Goal: Transaction & Acquisition: Purchase product/service

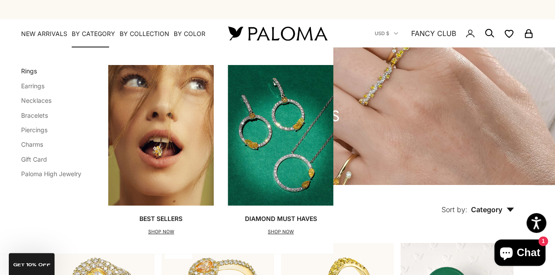
click at [32, 69] on link "Rings" at bounding box center [29, 70] width 16 height 7
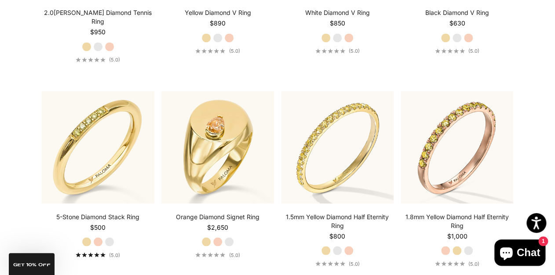
scroll to position [1971, 0]
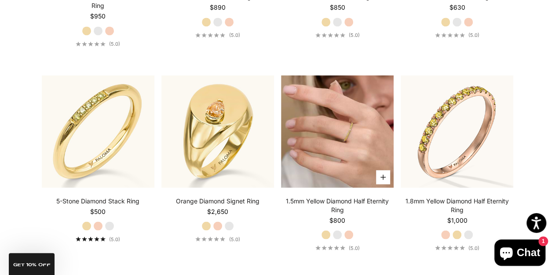
click at [336, 119] on img at bounding box center [337, 131] width 113 height 113
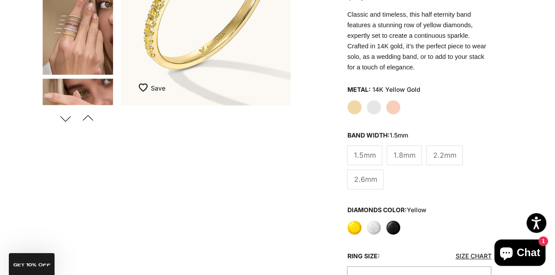
scroll to position [211, 0]
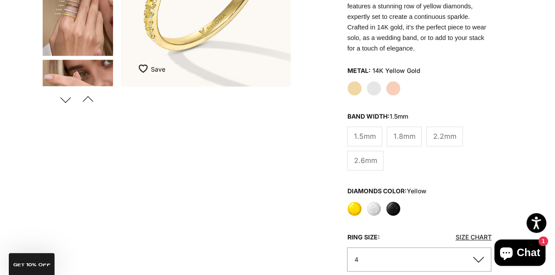
click at [354, 201] on label "Yellow" at bounding box center [354, 208] width 15 height 15
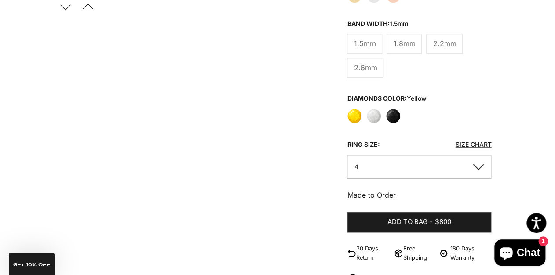
scroll to position [317, 0]
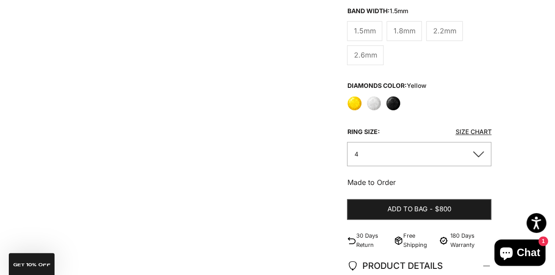
click at [373, 146] on button "4" at bounding box center [419, 154] width 144 height 24
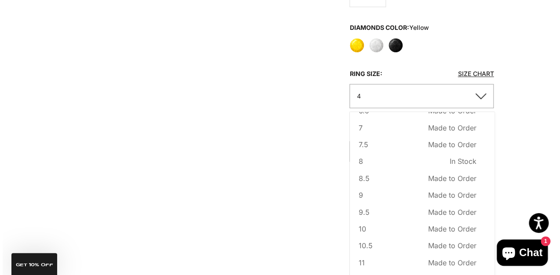
scroll to position [387, 0]
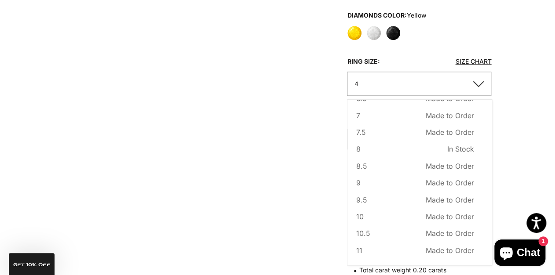
click at [241, 143] on div "Zoom picture Save Add to wishlist" at bounding box center [278, 91] width 472 height 782
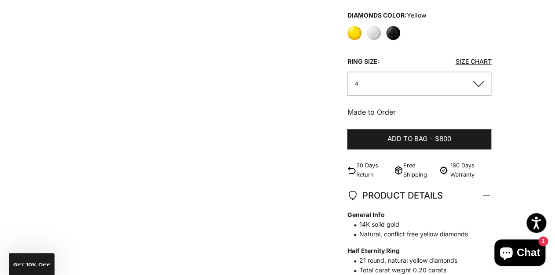
click at [460, 58] on link "Size Chart" at bounding box center [473, 61] width 36 height 7
click at [477, 78] on button "4" at bounding box center [419, 84] width 144 height 24
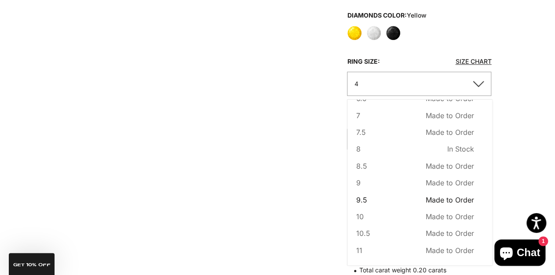
click at [457, 194] on span "Made to Order" at bounding box center [450, 199] width 48 height 11
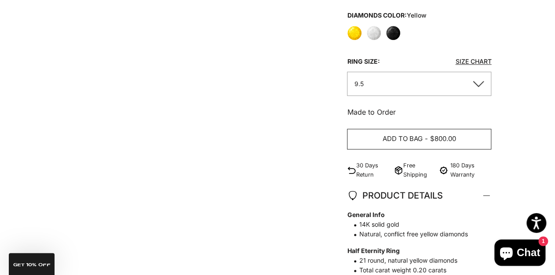
click at [428, 129] on button "Add to bag - $800.00" at bounding box center [419, 139] width 144 height 21
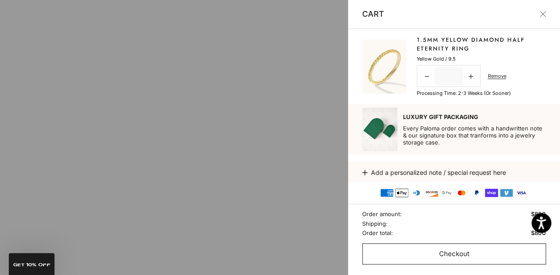
click at [480, 253] on button "Checkout" at bounding box center [454, 254] width 184 height 21
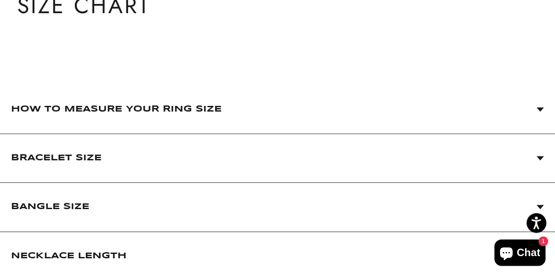
scroll to position [106, 0]
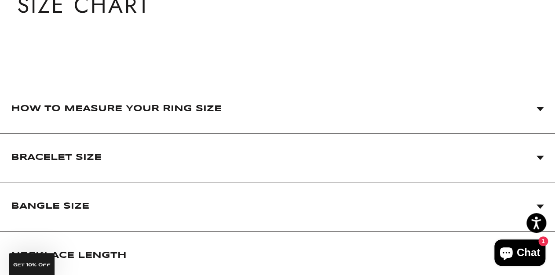
click at [157, 111] on span "How to Measure Your Ring Size" at bounding box center [116, 109] width 211 height 18
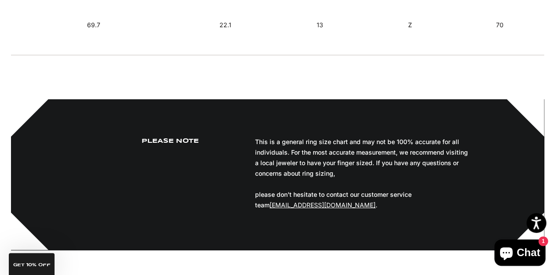
scroll to position [1232, 0]
